Goal: Information Seeking & Learning: Check status

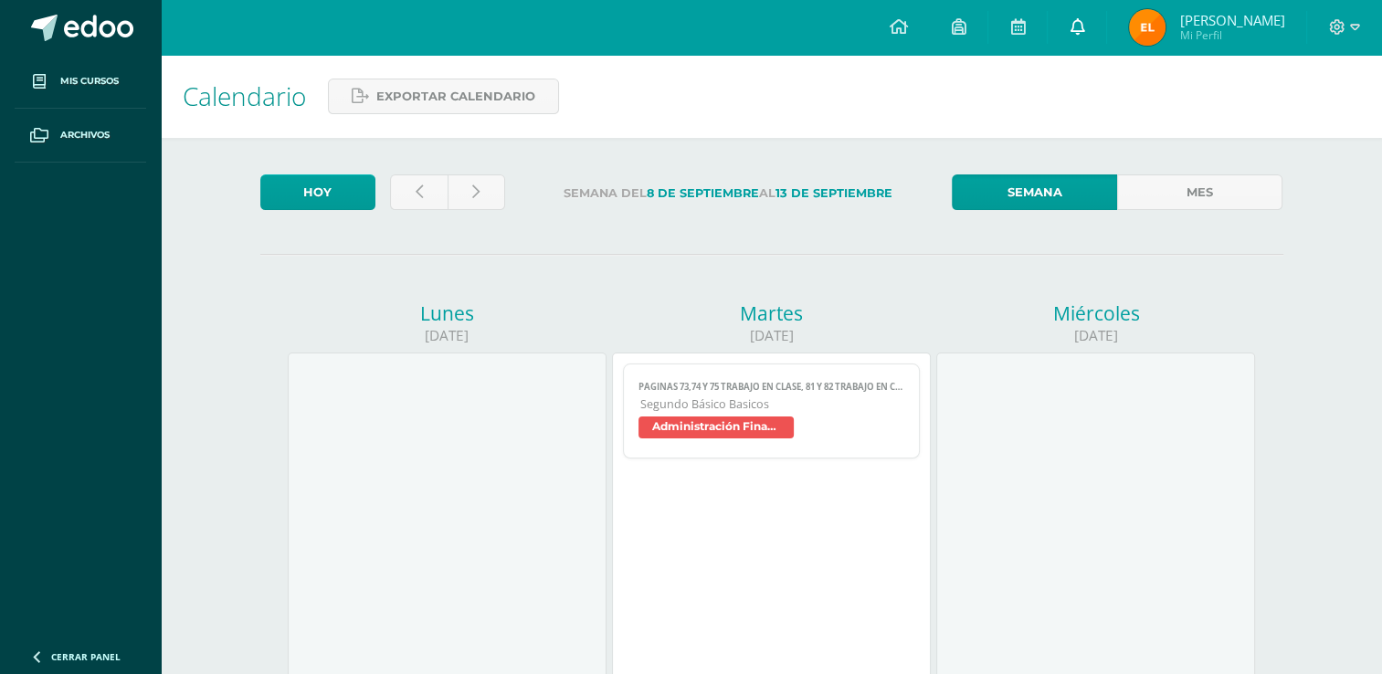
click at [1070, 23] on icon at bounding box center [1077, 26] width 15 height 16
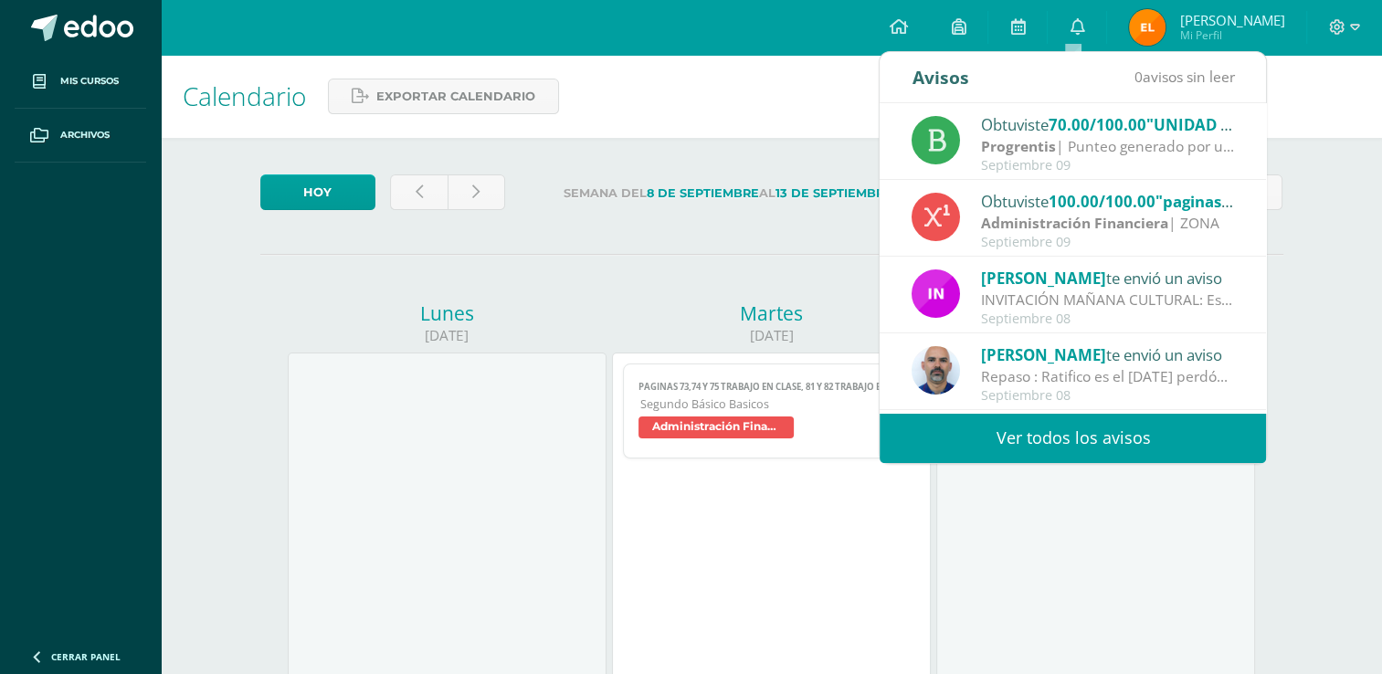
click at [987, 437] on link "Ver todos los avisos" at bounding box center [1073, 438] width 386 height 50
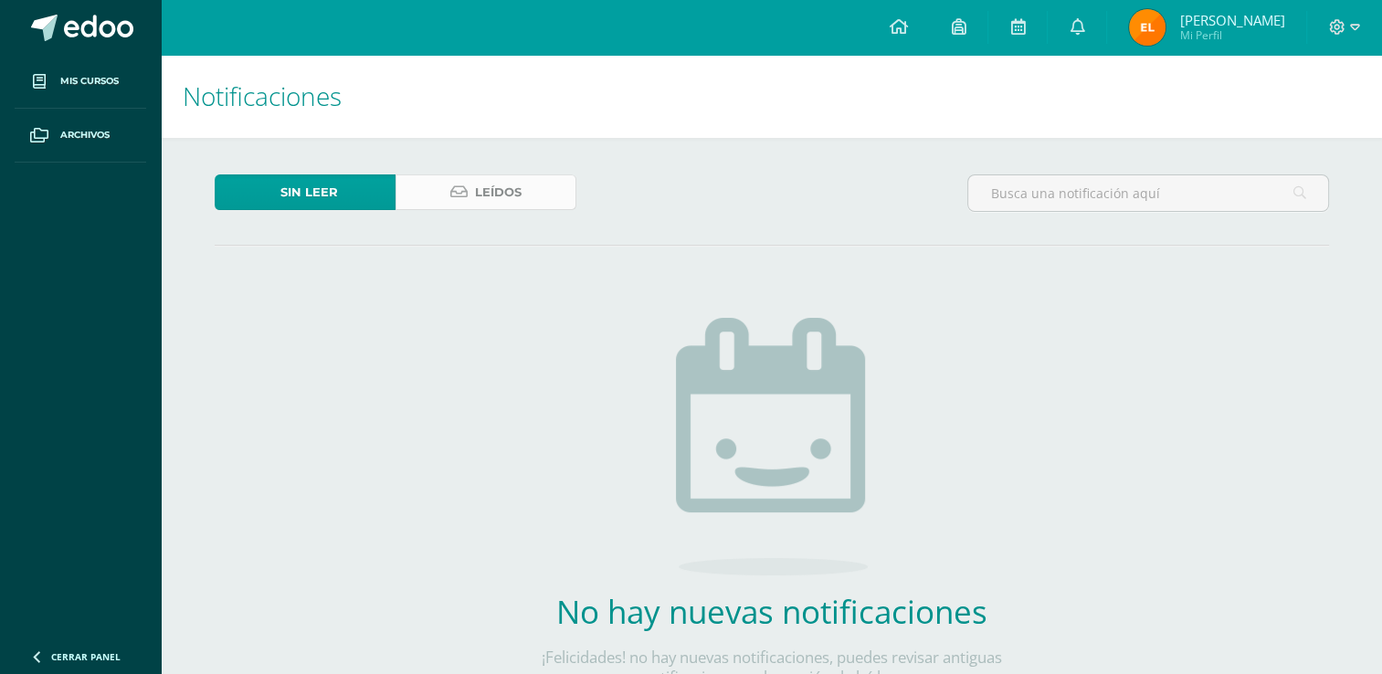
click at [464, 203] on link "Leídos" at bounding box center [486, 192] width 181 height 36
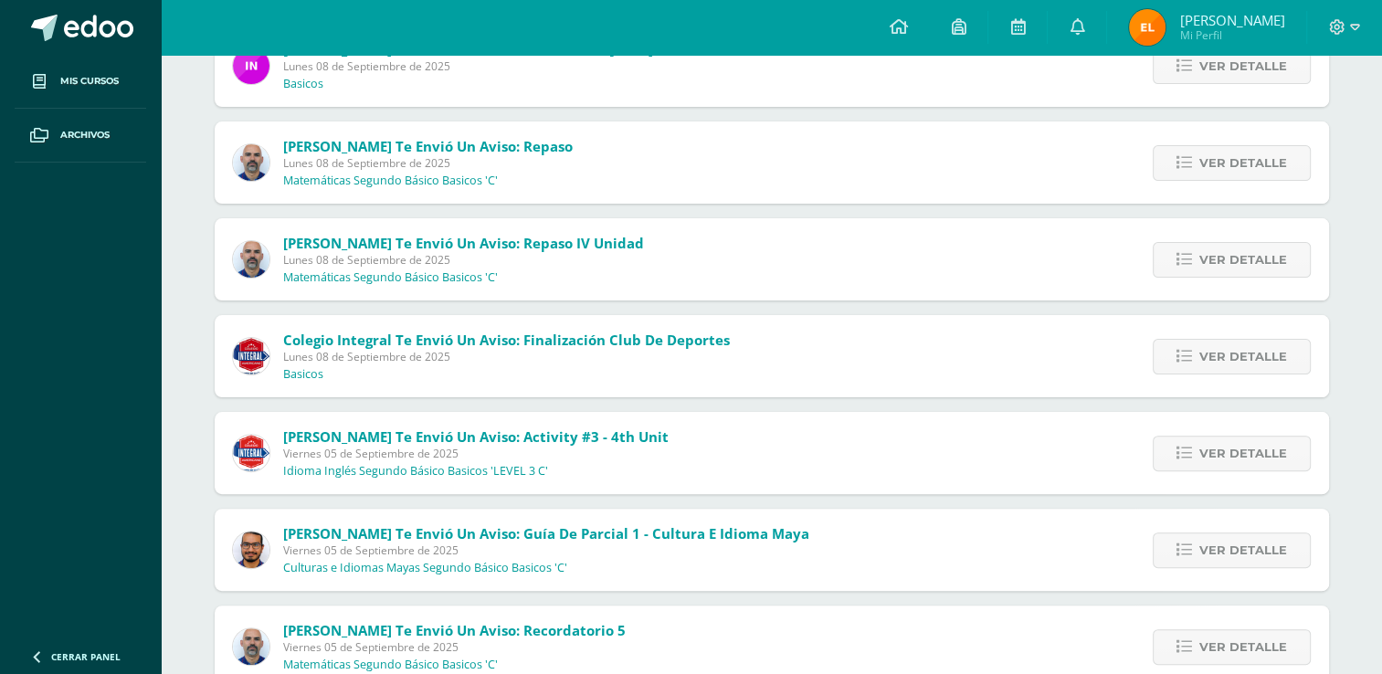
scroll to position [560, 0]
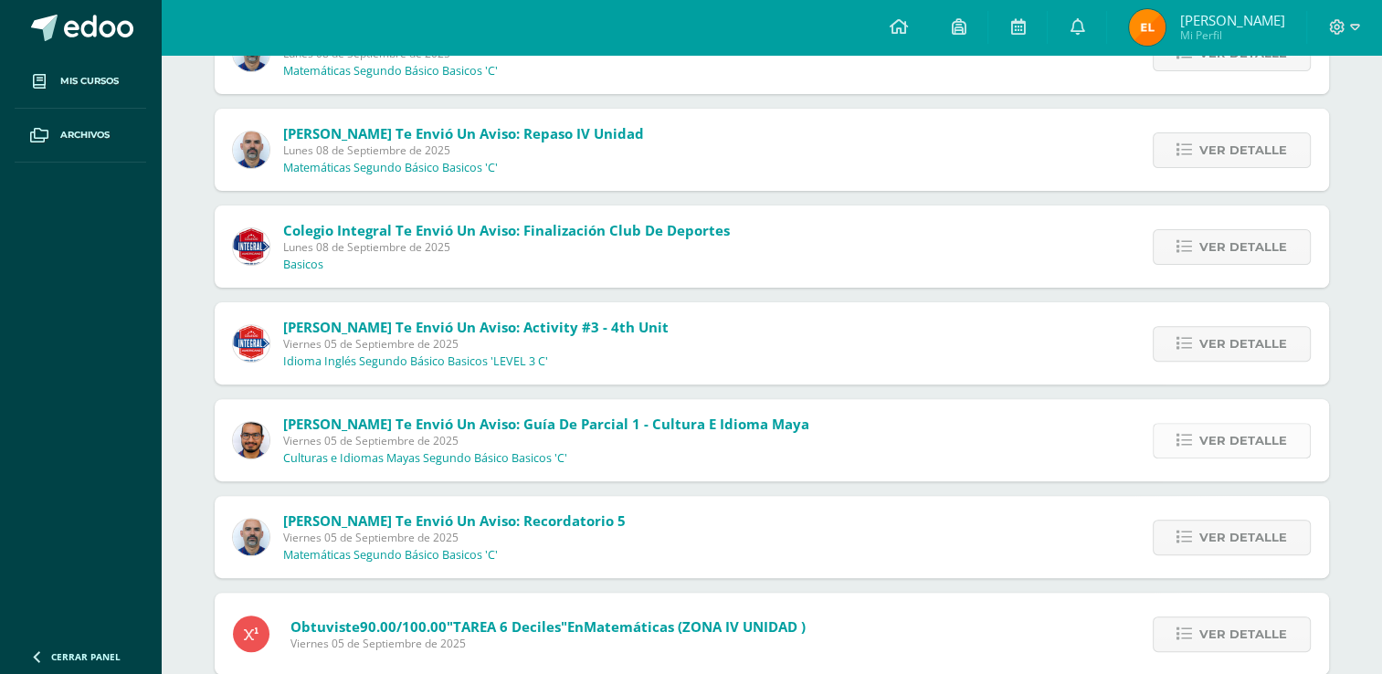
click at [1263, 430] on span "Ver detalle" at bounding box center [1243, 441] width 88 height 34
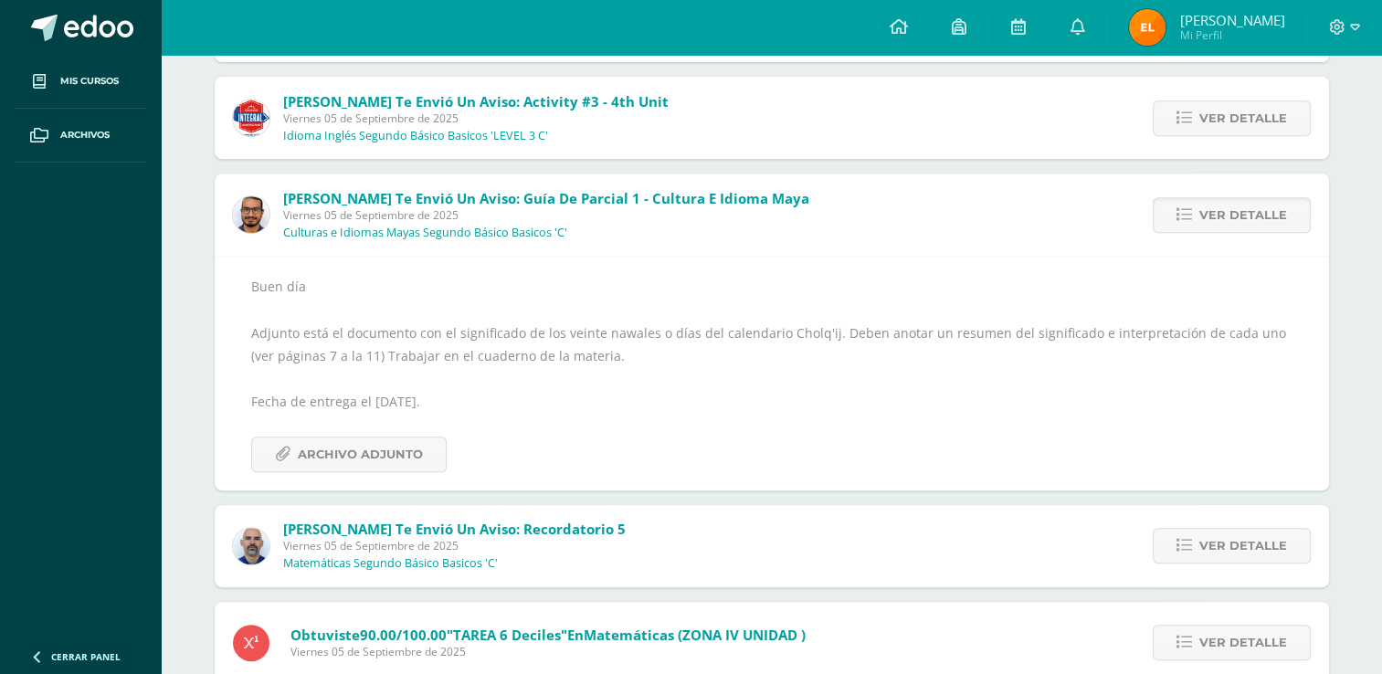
scroll to position [828, 0]
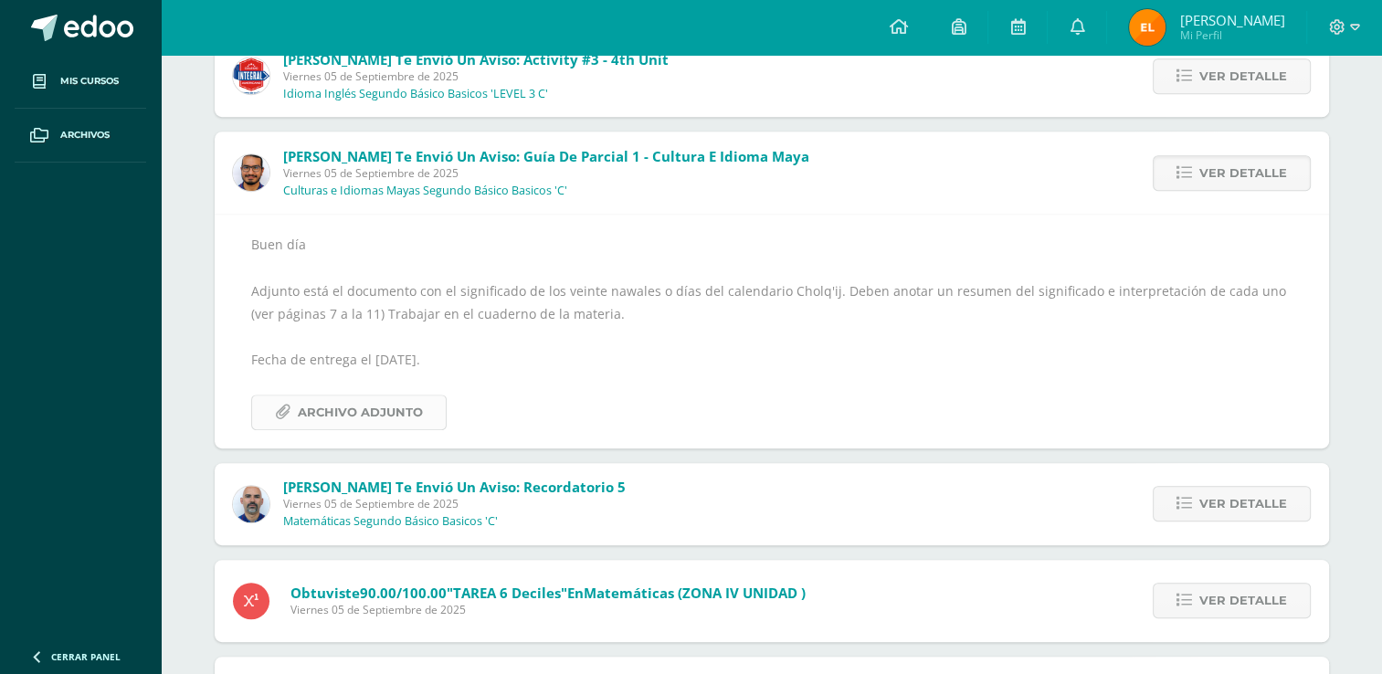
click at [334, 413] on span "Archivo Adjunto" at bounding box center [360, 413] width 125 height 34
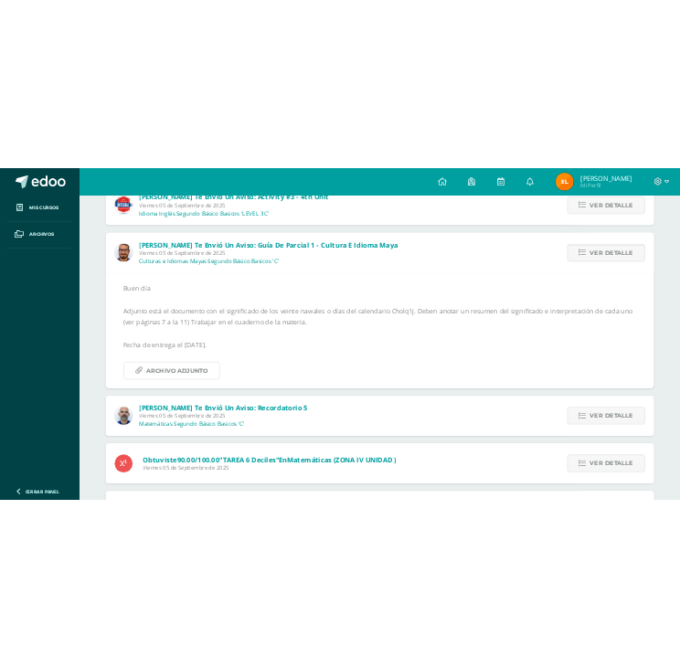
scroll to position [888, 0]
